Goal: Task Accomplishment & Management: Complete application form

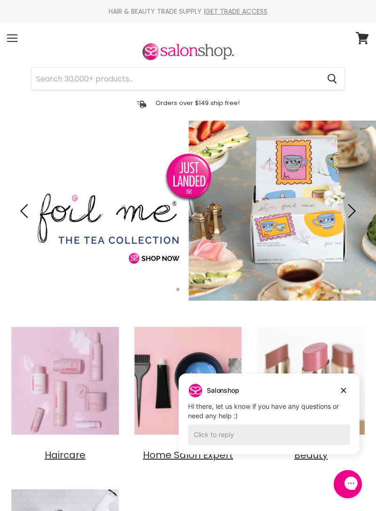
click at [13, 46] on div "Menu" at bounding box center [12, 38] width 20 height 22
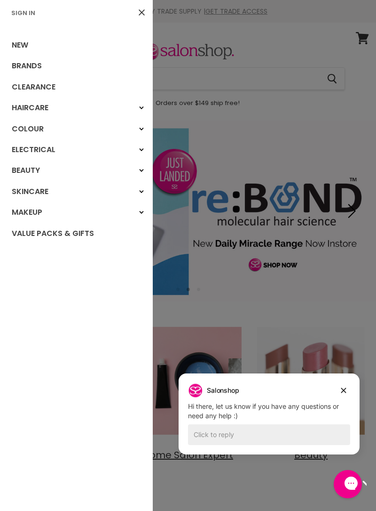
click at [176, 40] on div at bounding box center [188, 255] width 376 height 511
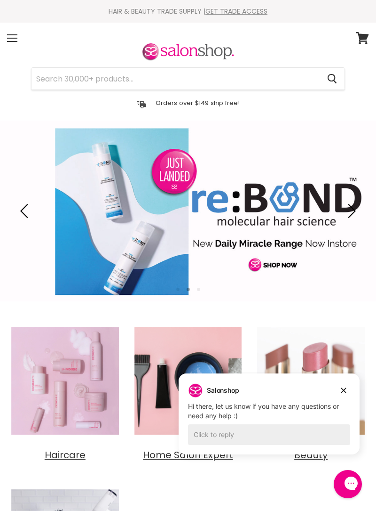
click at [242, 7] on div "HAIR & BEAUTY TRADE SUPPLY | GET TRADE ACCESS HAIR & BEAUTY TRADE SUPPLY | GET …" at bounding box center [188, 11] width 376 height 23
click at [231, 10] on link "GET TRADE ACCESS" at bounding box center [237, 11] width 62 height 9
